Goal: Task Accomplishment & Management: Complete application form

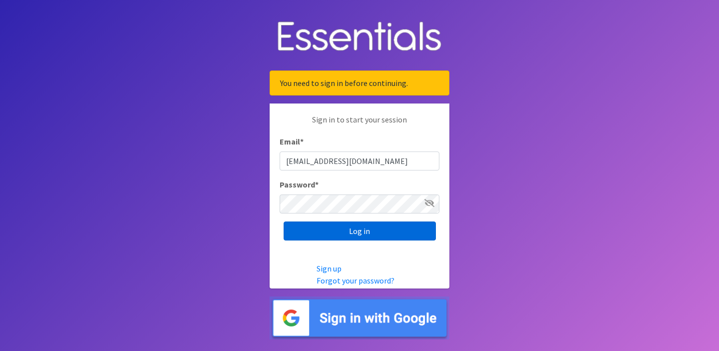
type input "[EMAIL_ADDRESS][DOMAIN_NAME]"
click at [366, 237] on input "Log in" at bounding box center [360, 230] width 152 height 19
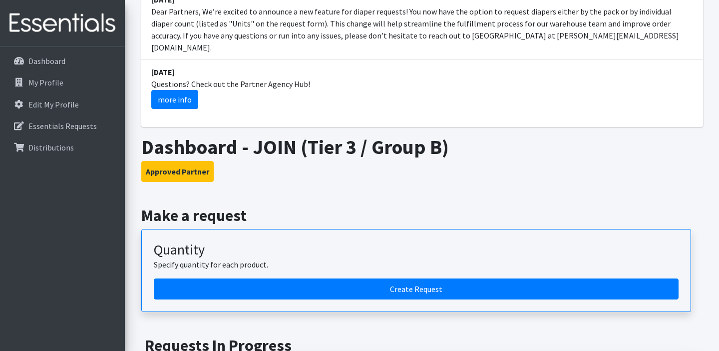
scroll to position [172, 0]
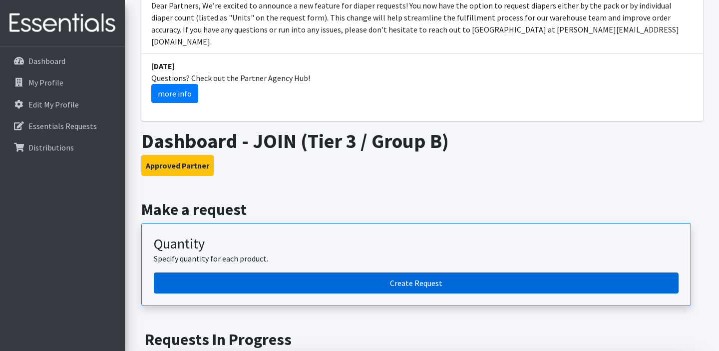
click at [409, 272] on link "Create Request" at bounding box center [416, 282] width 525 height 21
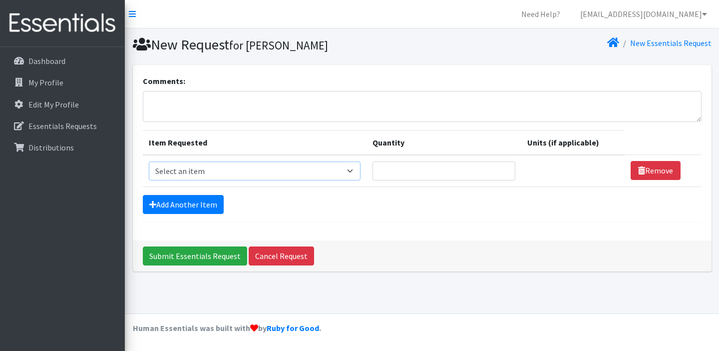
click at [149, 161] on select "Select an item Adult Briefs (Large, approx. 38"-56") Adult Briefs (Medium, appr…" at bounding box center [255, 170] width 212 height 19
select select "1187"
click option "Kids (Size 0/NB)" at bounding box center [0, 0] width 0 height 0
click at [455, 170] on input "Quantity" at bounding box center [439, 170] width 140 height 19
type input "6"
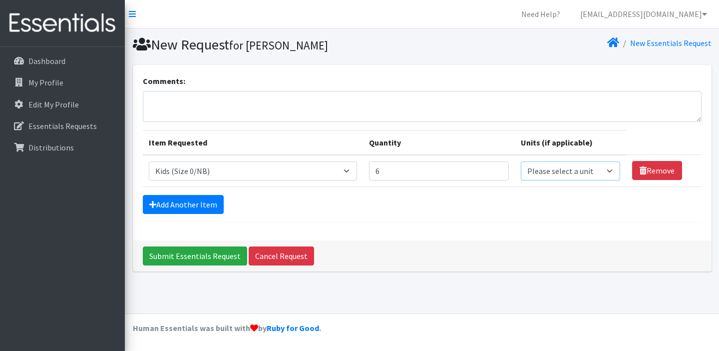
select select
click option "units" at bounding box center [0, 0] width 0 height 0
click at [168, 209] on link "Add Another Item" at bounding box center [183, 204] width 81 height 19
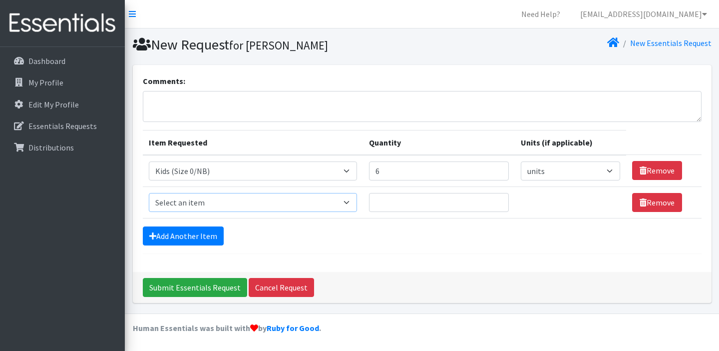
click at [149, 193] on select "Select an item Adult Briefs (Large, approx. 38"-56") Adult Briefs (Medium, appr…" at bounding box center [253, 202] width 208 height 19
select select "1182"
click option "Kids (Size 1)" at bounding box center [0, 0] width 0 height 0
click at [420, 205] on input "Quantity" at bounding box center [439, 202] width 140 height 19
type input "6"
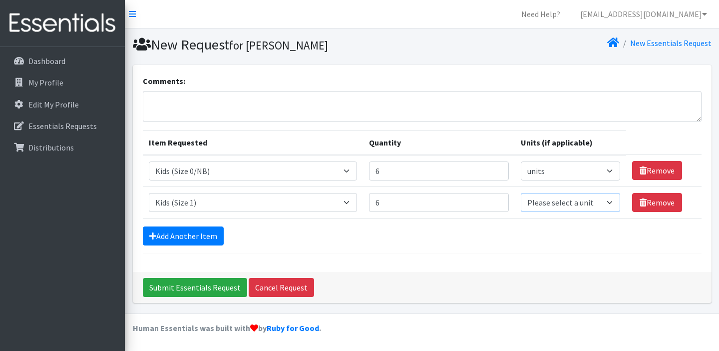
select select
click option "units" at bounding box center [0, 0] width 0 height 0
click at [184, 235] on link "Add Another Item" at bounding box center [183, 235] width 81 height 19
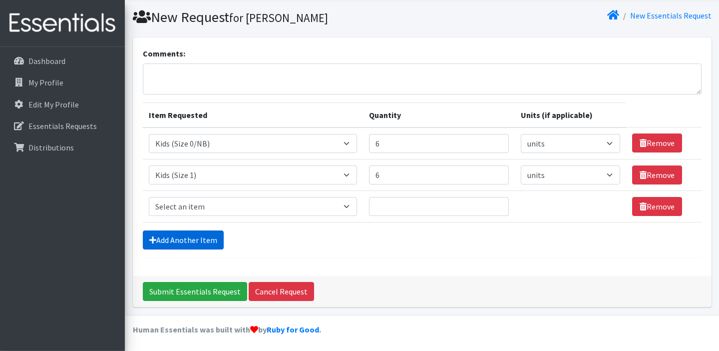
scroll to position [29, 0]
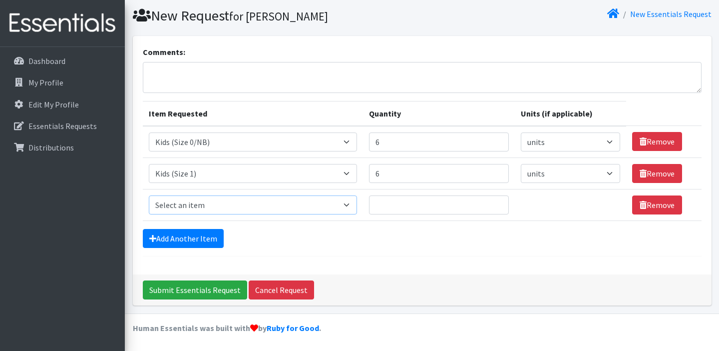
click at [149, 195] on select "Select an item Adult Briefs (Large, approx. 38"-56") Adult Briefs (Medium, appr…" at bounding box center [253, 204] width 208 height 19
select select "1183"
click option "Kids (Size 2)" at bounding box center [0, 0] width 0 height 0
click at [473, 203] on input "Quantity" at bounding box center [439, 204] width 140 height 19
type input "12"
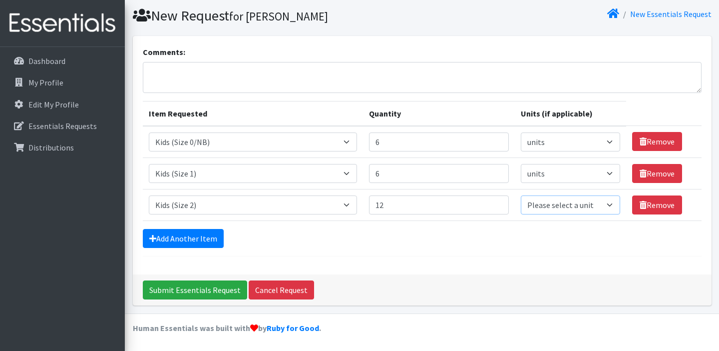
select select
click option "units" at bounding box center [0, 0] width 0 height 0
click at [198, 237] on link "Add Another Item" at bounding box center [183, 238] width 81 height 19
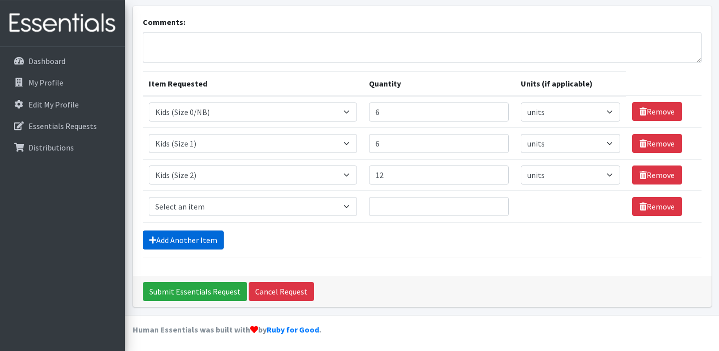
scroll to position [60, 0]
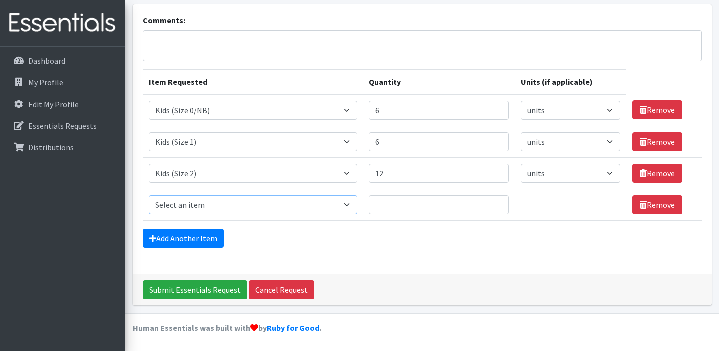
click at [149, 195] on select "Select an item Adult Briefs (Large, approx. 38"-56") Adult Briefs (Medium, appr…" at bounding box center [253, 204] width 208 height 19
select select "1186"
click option "Kids (Size 3)" at bounding box center [0, 0] width 0 height 0
click at [444, 210] on input "Quantity" at bounding box center [439, 204] width 140 height 19
type input "8"
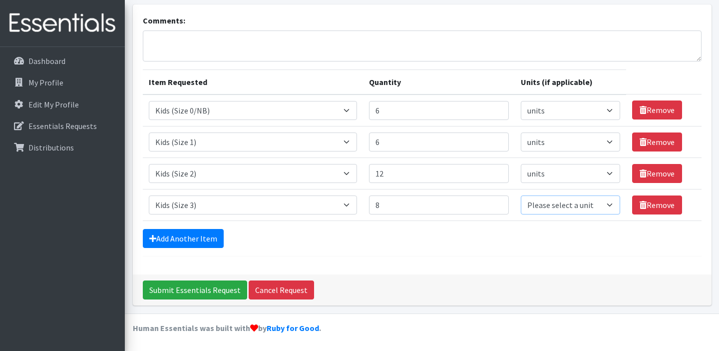
select select
click option "units" at bounding box center [0, 0] width 0 height 0
click at [496, 174] on input "11" at bounding box center [439, 173] width 140 height 19
click at [496, 174] on input "10" at bounding box center [439, 173] width 140 height 19
click at [496, 174] on input "9" at bounding box center [439, 173] width 140 height 19
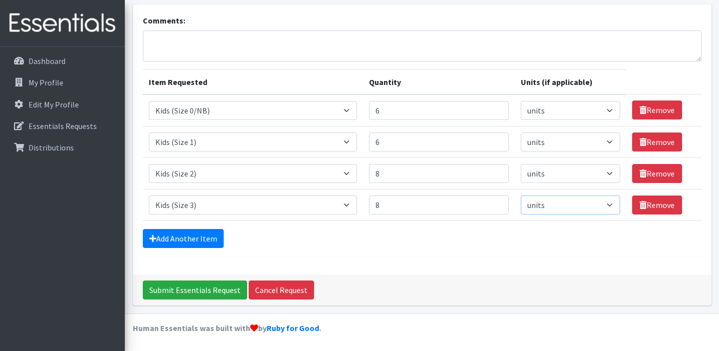
type input "8"
click at [496, 174] on input "8" at bounding box center [439, 173] width 140 height 19
click at [492, 202] on input "9" at bounding box center [439, 204] width 140 height 19
type input "10"
click at [492, 202] on input "10" at bounding box center [439, 204] width 140 height 19
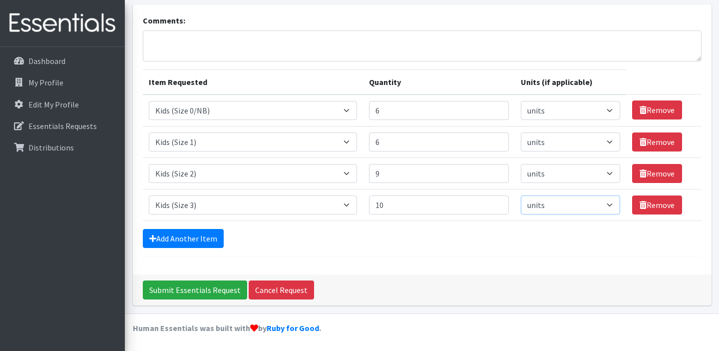
click at [494, 172] on input "9" at bounding box center [439, 173] width 140 height 19
type input "10"
click at [494, 172] on input "10" at bounding box center [439, 173] width 140 height 19
click at [194, 241] on link "Add Another Item" at bounding box center [183, 238] width 81 height 19
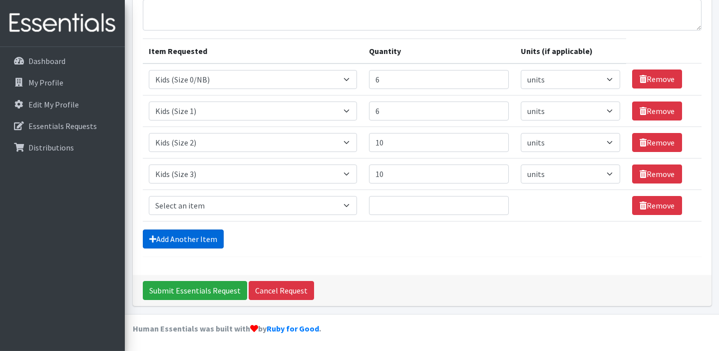
scroll to position [92, 0]
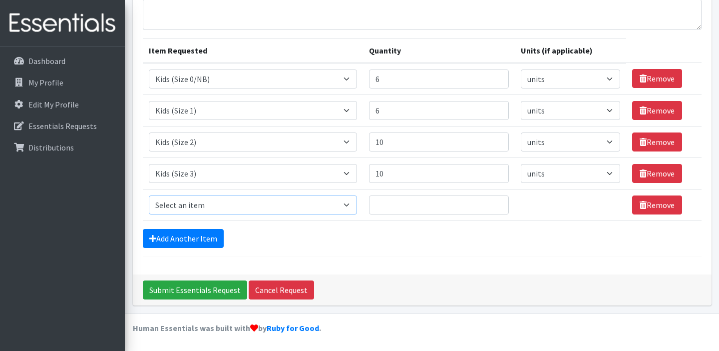
click at [149, 195] on select "Select an item Adult Briefs (Large, approx. 38"-56") Adult Briefs (Medium, appr…" at bounding box center [253, 204] width 208 height 19
select select "1161"
click option "Kids (Size 4)" at bounding box center [0, 0] width 0 height 0
click at [411, 208] on input "Quantity" at bounding box center [439, 204] width 140 height 19
type input "10"
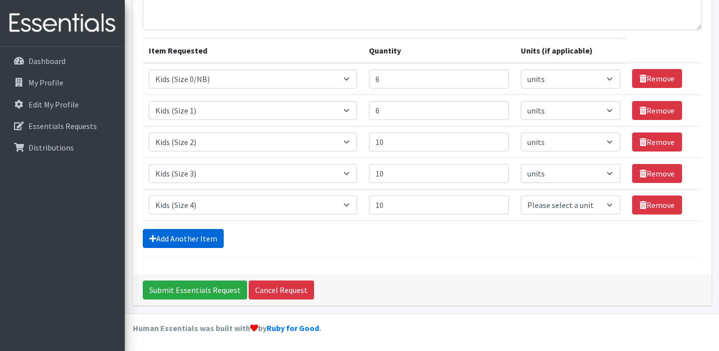
click at [189, 239] on link "Add Another Item" at bounding box center [183, 238] width 81 height 19
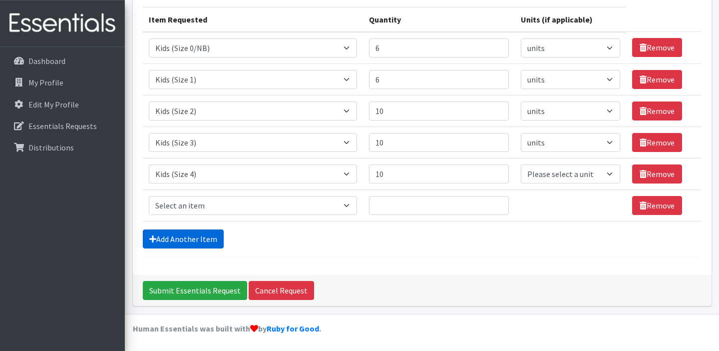
scroll to position [123, 0]
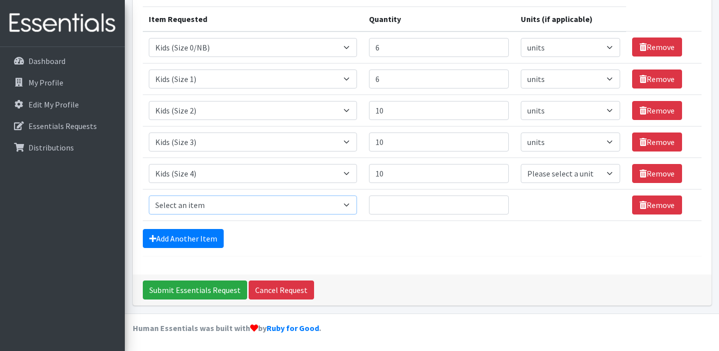
click at [149, 195] on select "Select an item Adult Briefs (Large, approx. 38"-56") Adult Briefs (Medium, appr…" at bounding box center [253, 204] width 208 height 19
select select "1162"
click option "Kids (Size 5)" at bounding box center [0, 0] width 0 height 0
click at [399, 204] on input "Quantity" at bounding box center [439, 204] width 140 height 19
type input "10"
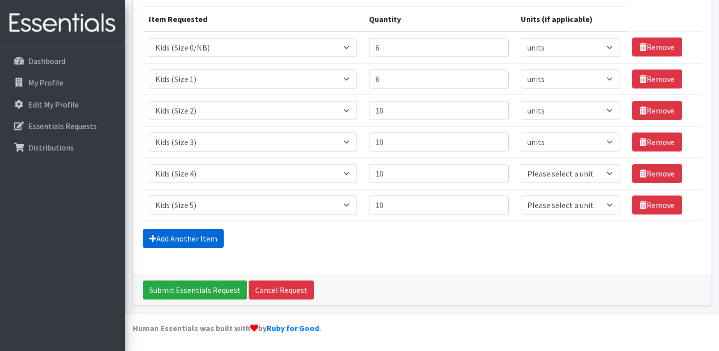
click at [202, 238] on link "Add Another Item" at bounding box center [183, 238] width 81 height 19
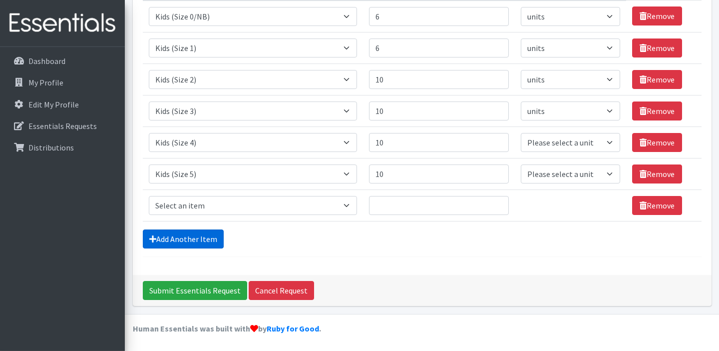
scroll to position [155, 0]
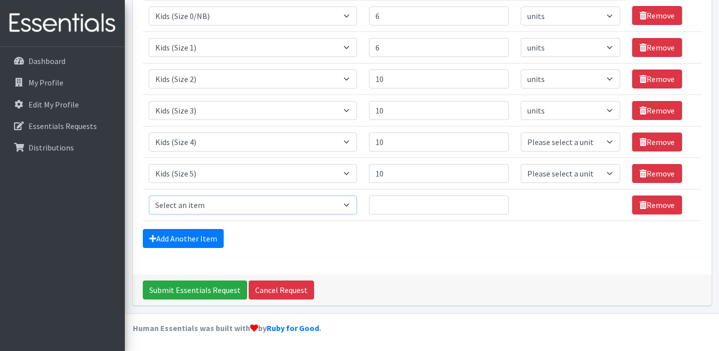
click at [149, 195] on select "Select an item Adult Briefs (Large, approx. 38"-56") Adult Briefs (Medium, appr…" at bounding box center [253, 204] width 208 height 19
select select "1164"
click option "Kids (Size 6)" at bounding box center [0, 0] width 0 height 0
click at [398, 202] on input "Quantity" at bounding box center [439, 204] width 140 height 19
type input "10"
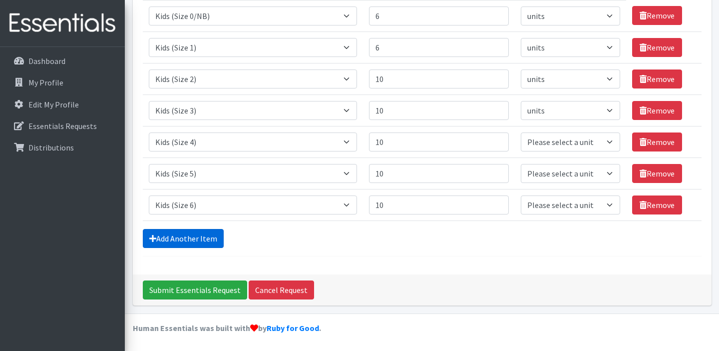
click at [199, 242] on link "Add Another Item" at bounding box center [183, 238] width 81 height 19
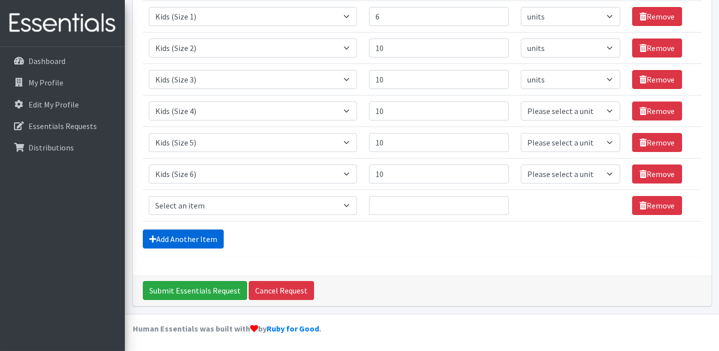
scroll to position [186, 0]
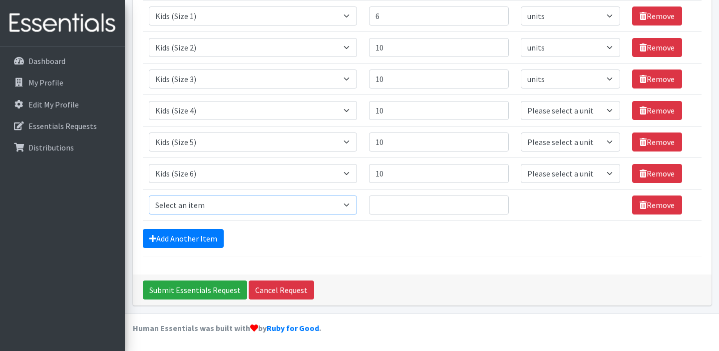
click at [149, 195] on select "Select an item Adult Briefs (Large, approx. 38"-56") Adult Briefs (Medium, appr…" at bounding box center [253, 204] width 208 height 19
select select "1631"
click option "Kids (Size 7)" at bounding box center [0, 0] width 0 height 0
click at [385, 202] on input "Quantity" at bounding box center [439, 204] width 140 height 19
type input "8"
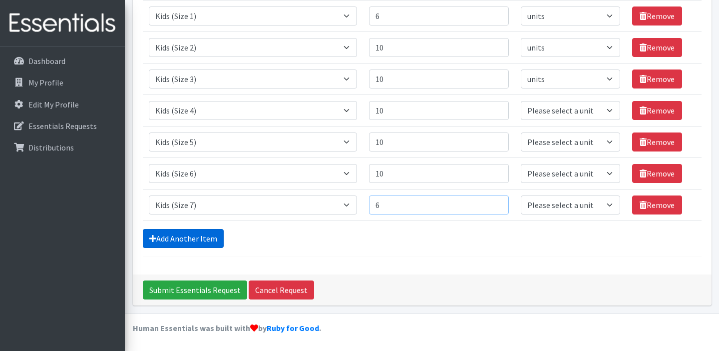
type input "6"
click at [187, 232] on link "Add Another Item" at bounding box center [183, 238] width 81 height 19
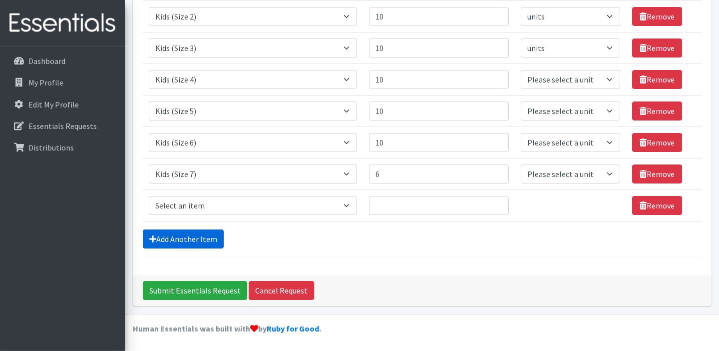
scroll to position [218, 0]
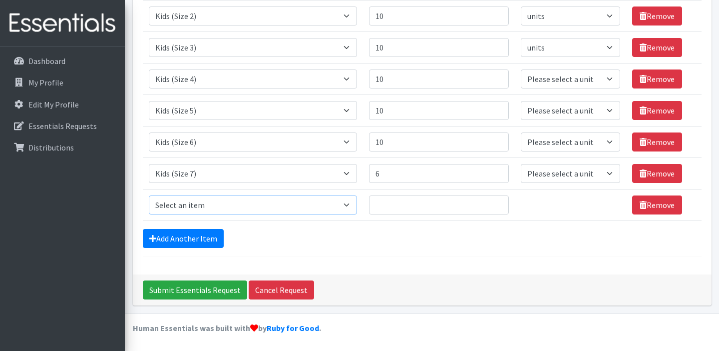
click at [149, 195] on select "Select an item Adult Briefs (Large, approx. 38"-56") Adult Briefs (Medium, appr…" at bounding box center [253, 204] width 208 height 19
select select "1171"
click option "Kids Pull-Ups (3T-4T)" at bounding box center [0, 0] width 0 height 0
click at [408, 203] on input "Quantity" at bounding box center [439, 204] width 140 height 19
type input "8"
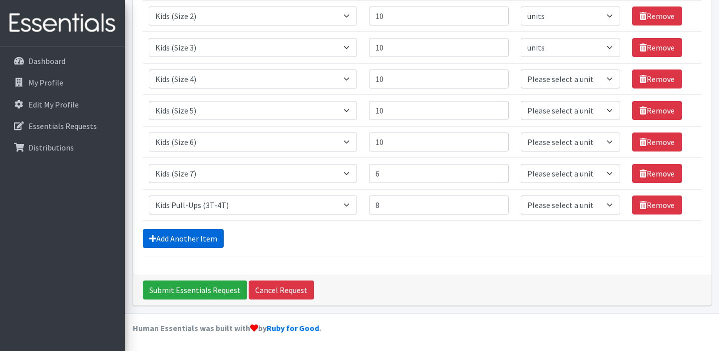
click at [185, 237] on link "Add Another Item" at bounding box center [183, 238] width 81 height 19
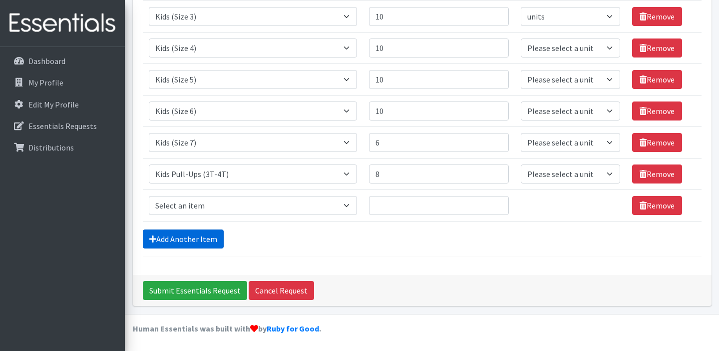
scroll to position [249, 0]
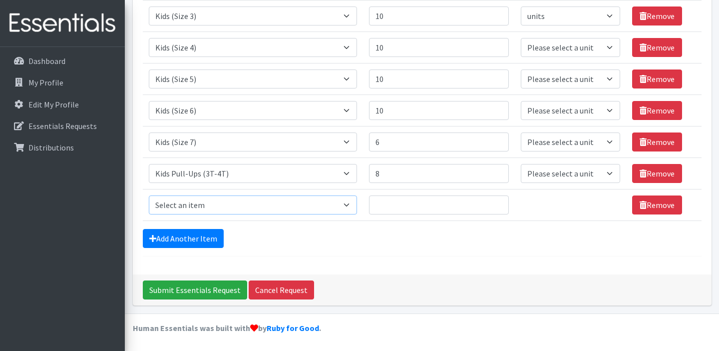
click at [149, 195] on select "Select an item Adult Briefs (Large, approx. 38"-56") Adult Briefs (Medium, appr…" at bounding box center [253, 204] width 208 height 19
select select "1185"
click option "Kids Pull-Ups (4T-5T)" at bounding box center [0, 0] width 0 height 0
click at [394, 204] on input "Quantity" at bounding box center [439, 204] width 140 height 19
type input "6"
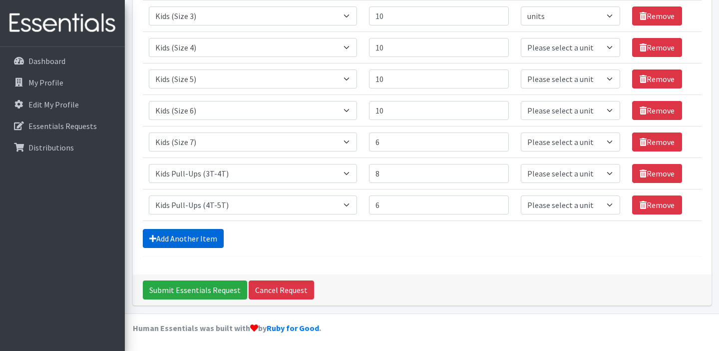
click at [154, 239] on icon at bounding box center [152, 238] width 7 height 8
click at [201, 240] on link "Add Another Item" at bounding box center [183, 238] width 81 height 19
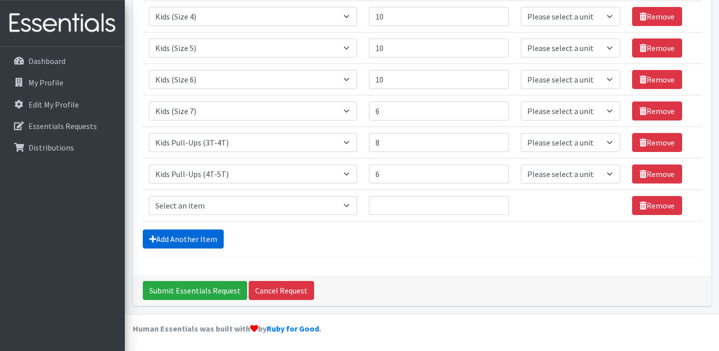
scroll to position [281, 0]
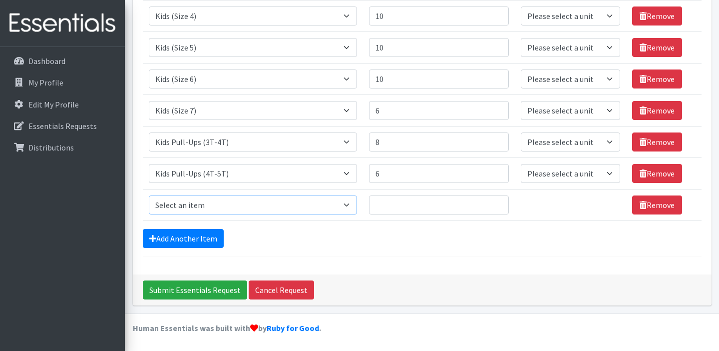
click at [149, 195] on select "Select an item Adult Briefs (Large, approx. 38"-56") Adult Briefs (Medium, appr…" at bounding box center [253, 204] width 208 height 19
select select "1626"
click option "Wipes (Adult) - Single Pack (Upon Availability)" at bounding box center [0, 0] width 0 height 0
click at [444, 205] on input "Quantity" at bounding box center [439, 204] width 140 height 19
type input "1"
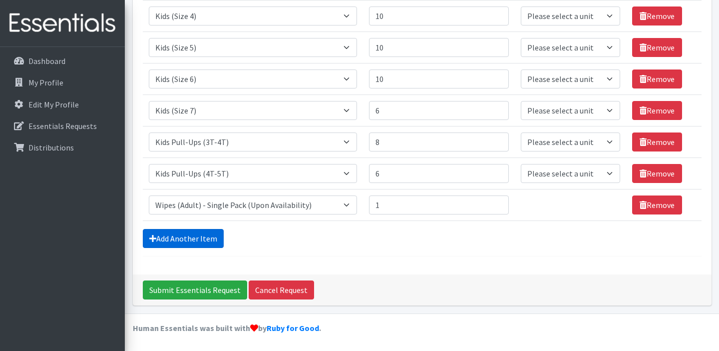
click at [185, 239] on link "Add Another Item" at bounding box center [183, 238] width 81 height 19
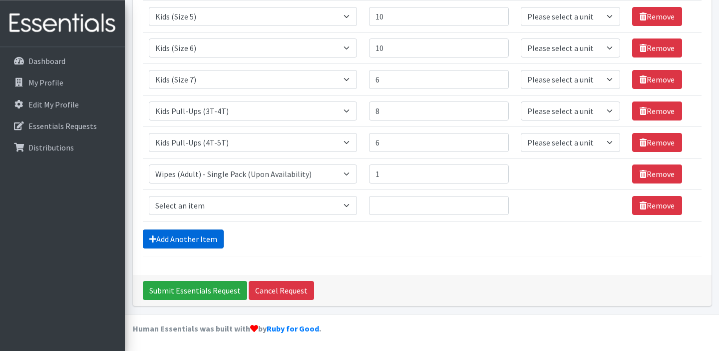
scroll to position [312, 0]
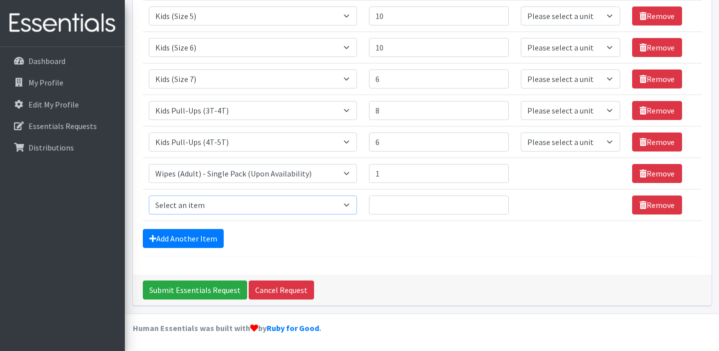
click at [149, 195] on select "Select an item Adult Briefs (Large, approx. 38"-56") Adult Briefs (Medium, appr…" at bounding box center [253, 204] width 208 height 19
select select "4035"
click option "Adult Briefs (X-Large, approx. 58"-68")" at bounding box center [0, 0] width 0 height 0
click at [409, 207] on input "Quantity" at bounding box center [439, 204] width 140 height 19
type input "6"
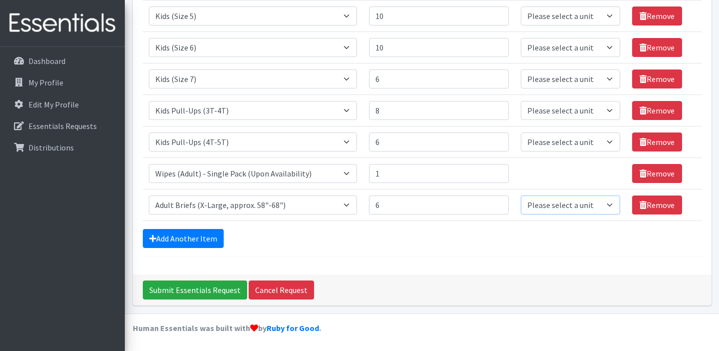
select select
click option "units" at bounding box center [0, 0] width 0 height 0
select select
click option "units" at bounding box center [0, 0] width 0 height 0
select select
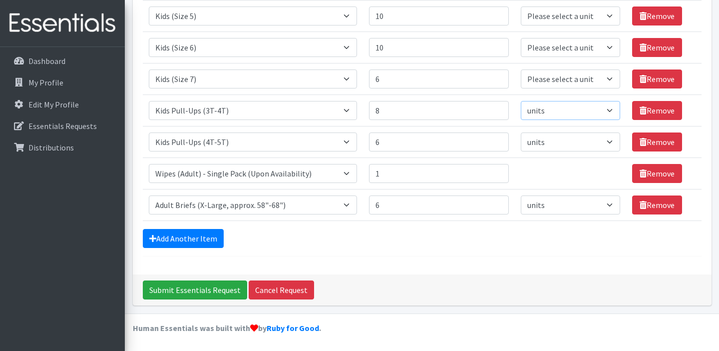
click option "units" at bounding box center [0, 0] width 0 height 0
select select
click option "units" at bounding box center [0, 0] width 0 height 0
select select
click option "units" at bounding box center [0, 0] width 0 height 0
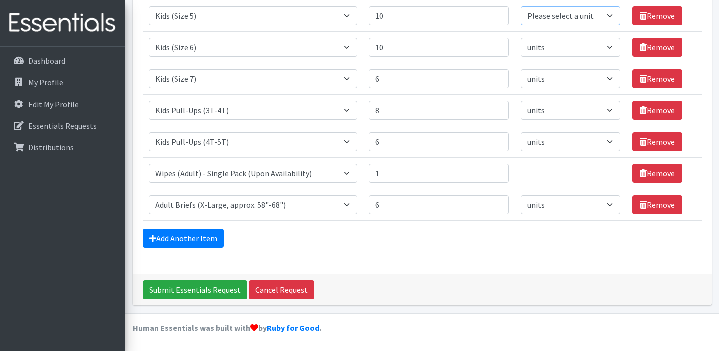
select select
click option "units" at bounding box center [0, 0] width 0 height 0
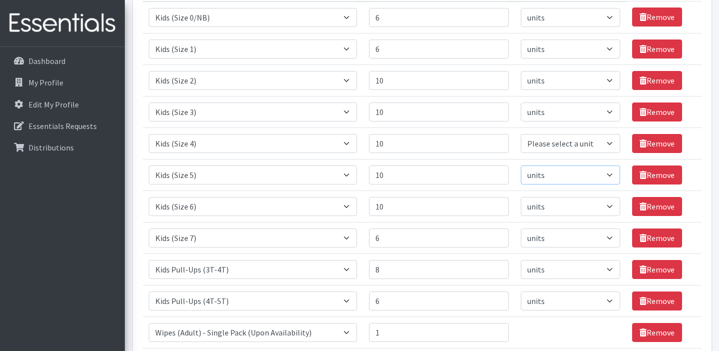
scroll to position [152, 0]
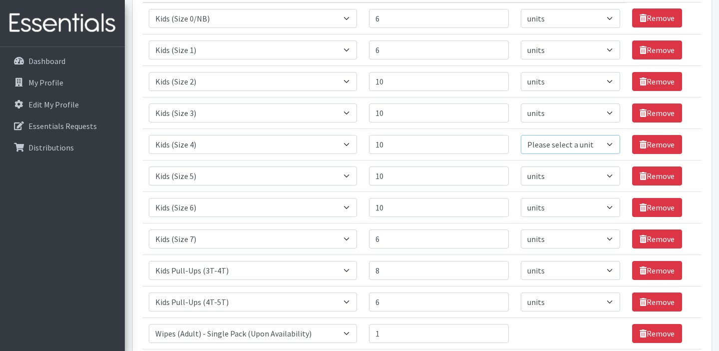
select select
click option "units" at bounding box center [0, 0] width 0 height 0
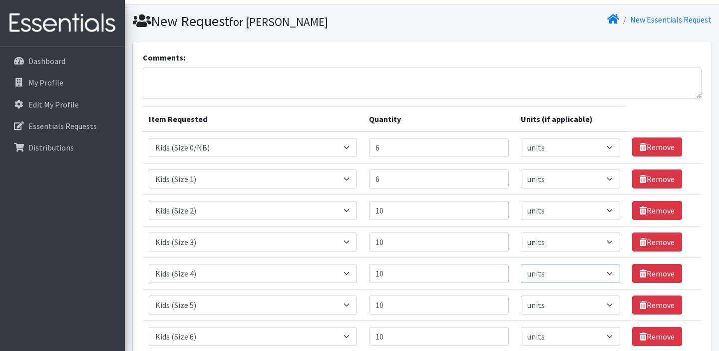
scroll to position [22, 0]
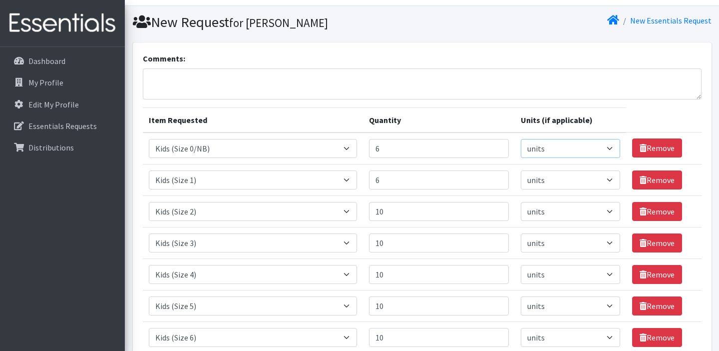
select select "pack"
click option "packs" at bounding box center [0, 0] width 0 height 0
select select "pack"
click option "packs" at bounding box center [0, 0] width 0 height 0
select select "pack"
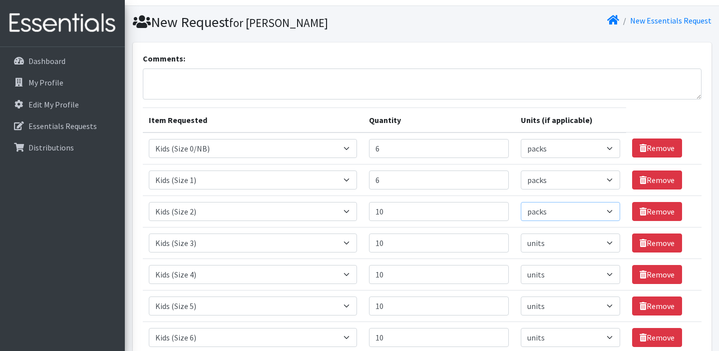
click option "packs" at bounding box center [0, 0] width 0 height 0
select select "pack"
click option "packs" at bounding box center [0, 0] width 0 height 0
select select "pack"
click option "packs" at bounding box center [0, 0] width 0 height 0
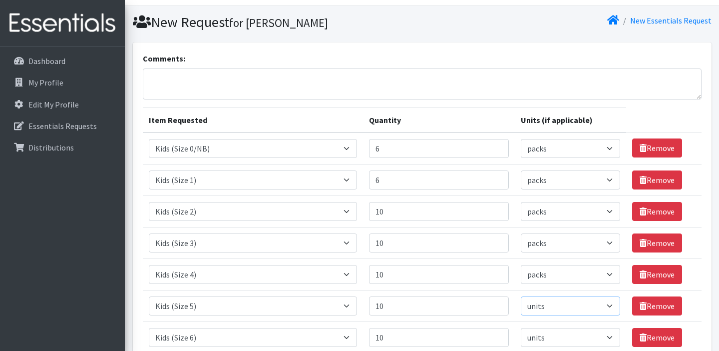
select select "pack"
click option "packs" at bounding box center [0, 0] width 0 height 0
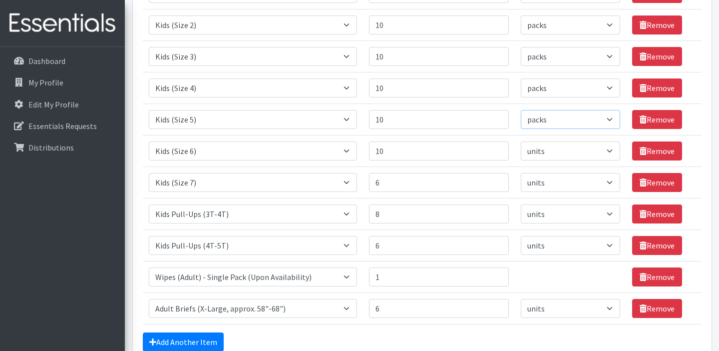
scroll to position [209, 0]
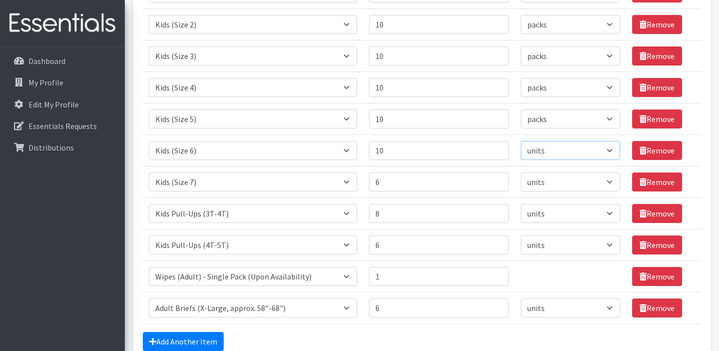
select select "pack"
click option "packs" at bounding box center [0, 0] width 0 height 0
select select "pack"
click option "packs" at bounding box center [0, 0] width 0 height 0
select select "pack"
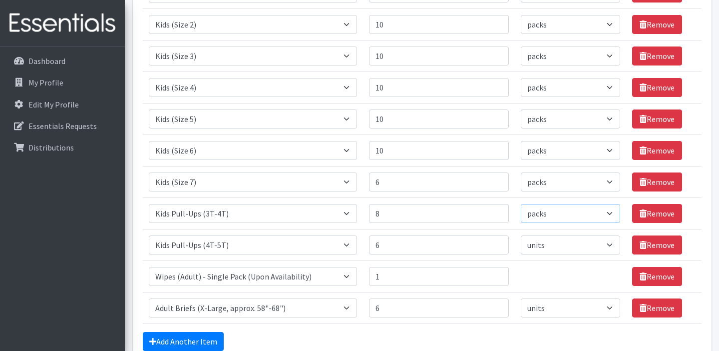
click option "packs" at bounding box center [0, 0] width 0 height 0
select select "pack"
click option "packs" at bounding box center [0, 0] width 0 height 0
select select "pack"
click option "packs" at bounding box center [0, 0] width 0 height 0
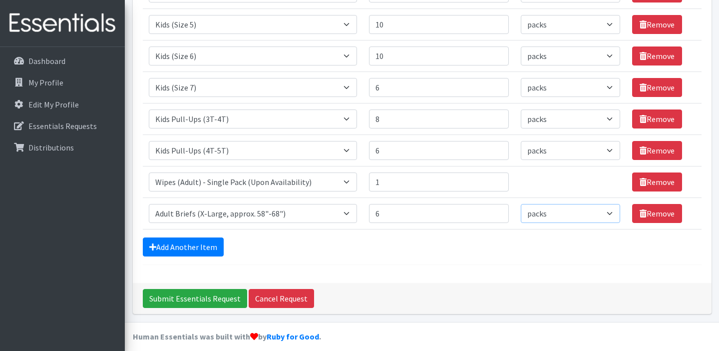
scroll to position [312, 0]
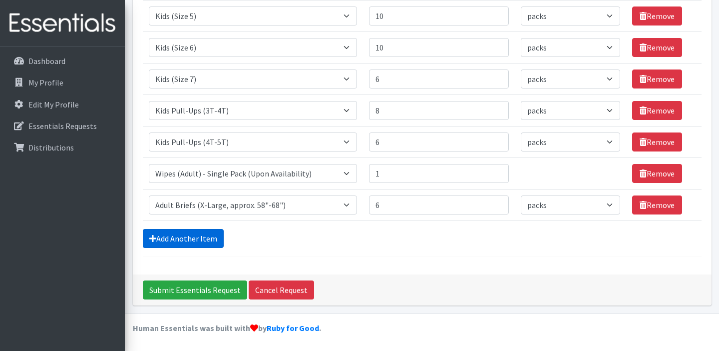
click at [173, 238] on link "Add Another Item" at bounding box center [183, 238] width 81 height 19
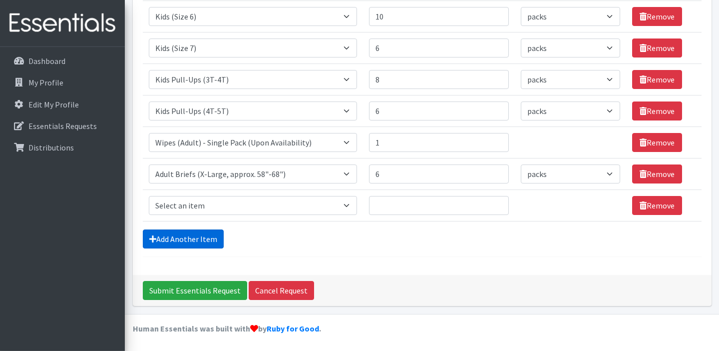
scroll to position [344, 0]
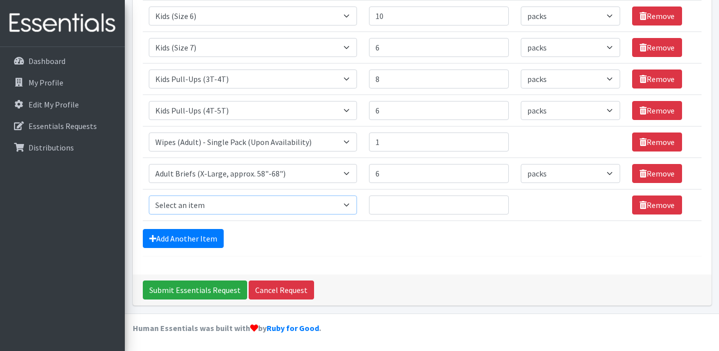
click at [149, 195] on select "Select an item Adult Briefs (Large, approx. 38"-56") Adult Briefs (Medium, appr…" at bounding box center [253, 204] width 208 height 19
select select "1178"
click option "Adult Briefs (XX-Large, approx. 64"-80")" at bounding box center [0, 0] width 0 height 0
click at [438, 209] on input "Quantity" at bounding box center [439, 204] width 140 height 19
type input "4"
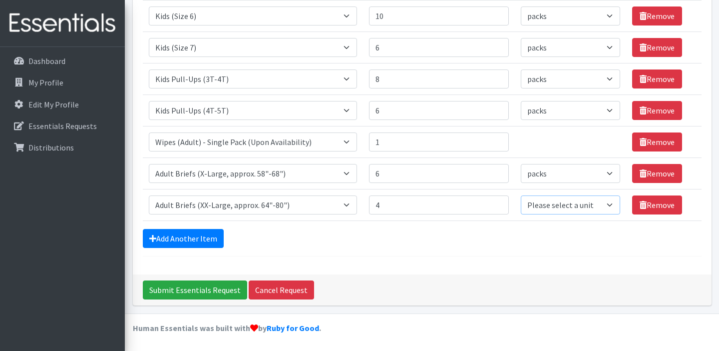
select select "pack"
click option "packs" at bounding box center [0, 0] width 0 height 0
click at [172, 235] on link "Add Another Item" at bounding box center [183, 238] width 81 height 19
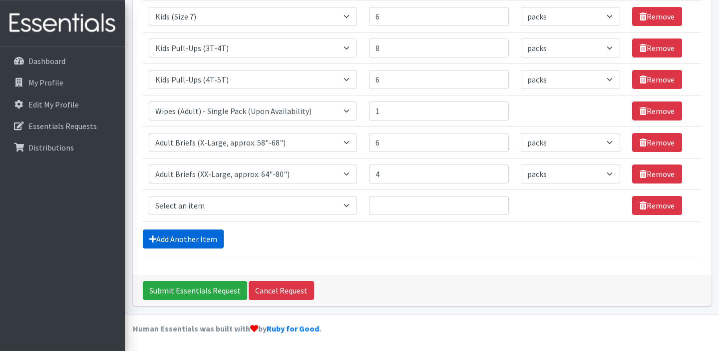
scroll to position [375, 0]
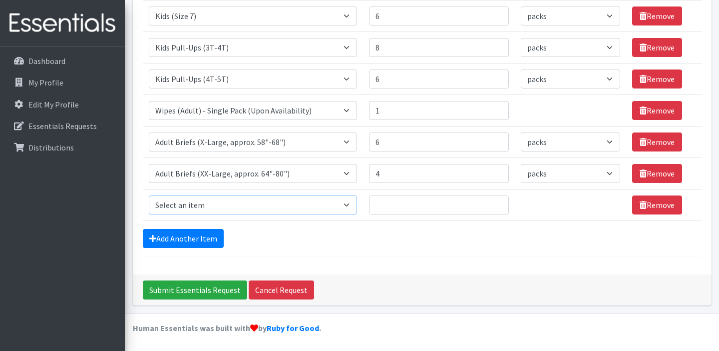
click at [149, 195] on select "Select an item Adult Briefs (Large, approx. 38"-56") Adult Briefs (Medium, appr…" at bounding box center [253, 204] width 208 height 19
click at [170, 290] on input "Submit Essentials Request" at bounding box center [195, 289] width 104 height 19
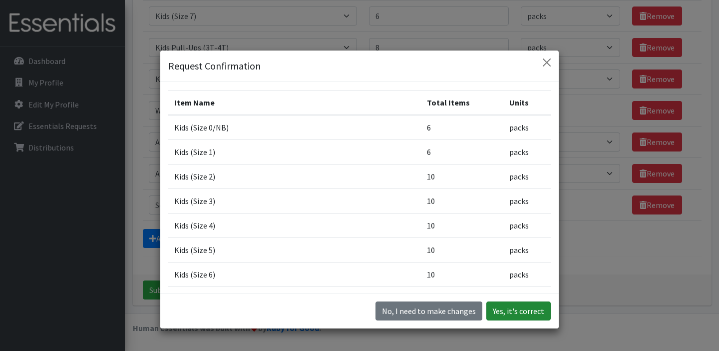
click at [510, 309] on button "Yes, it's correct" at bounding box center [518, 310] width 64 height 19
